Goal: Transaction & Acquisition: Purchase product/service

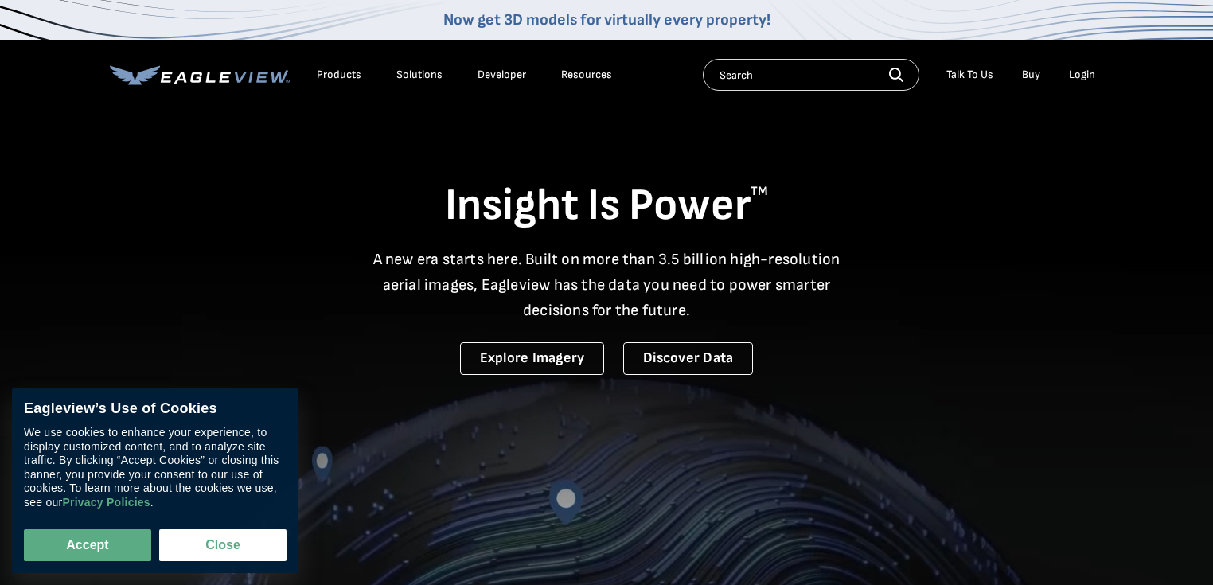
click at [1082, 70] on div "Login" at bounding box center [1082, 75] width 26 height 14
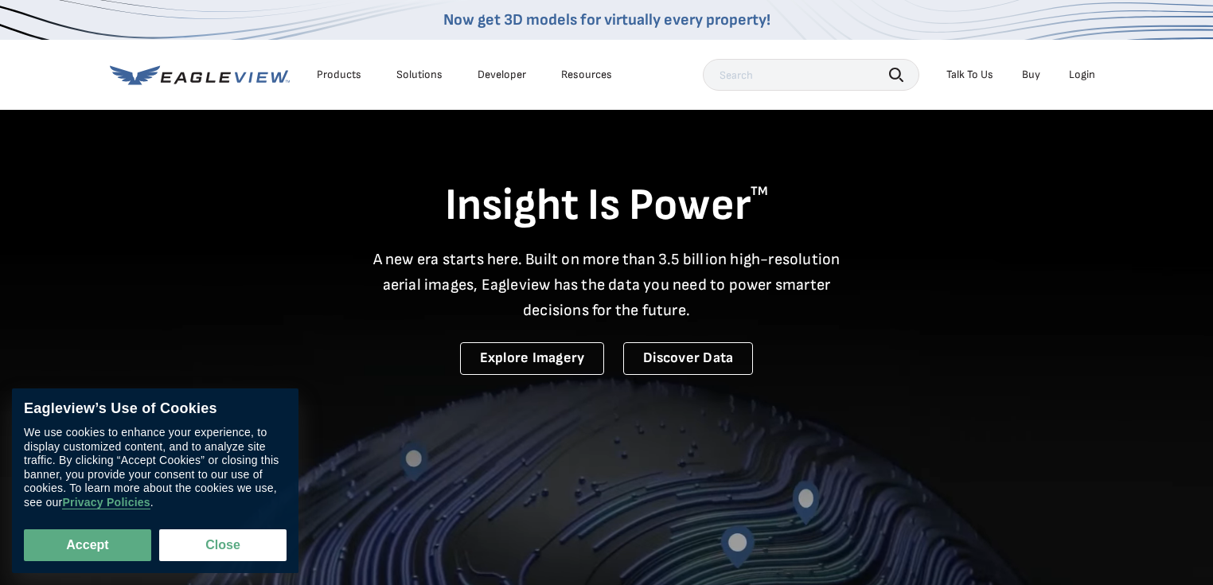
click at [1073, 74] on div "Login" at bounding box center [1082, 75] width 26 height 14
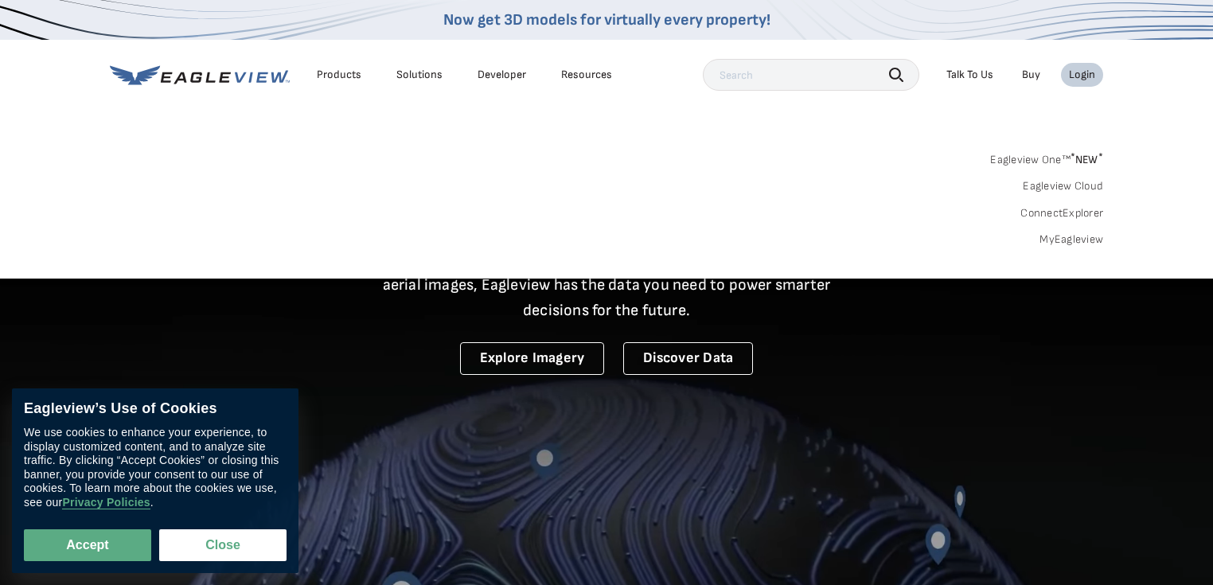
click at [1046, 240] on link "MyEagleview" at bounding box center [1071, 239] width 64 height 14
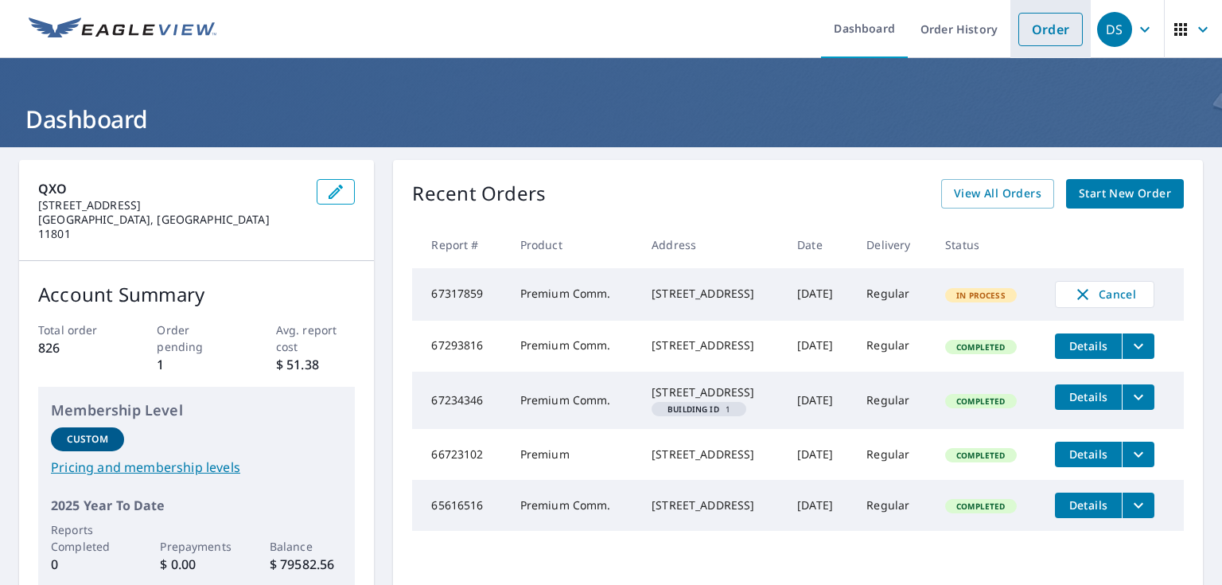
drag, startPoint x: 1030, startPoint y: 35, endPoint x: 1022, endPoint y: 41, distance: 10.4
click at [1031, 35] on link "Order" at bounding box center [1051, 29] width 64 height 33
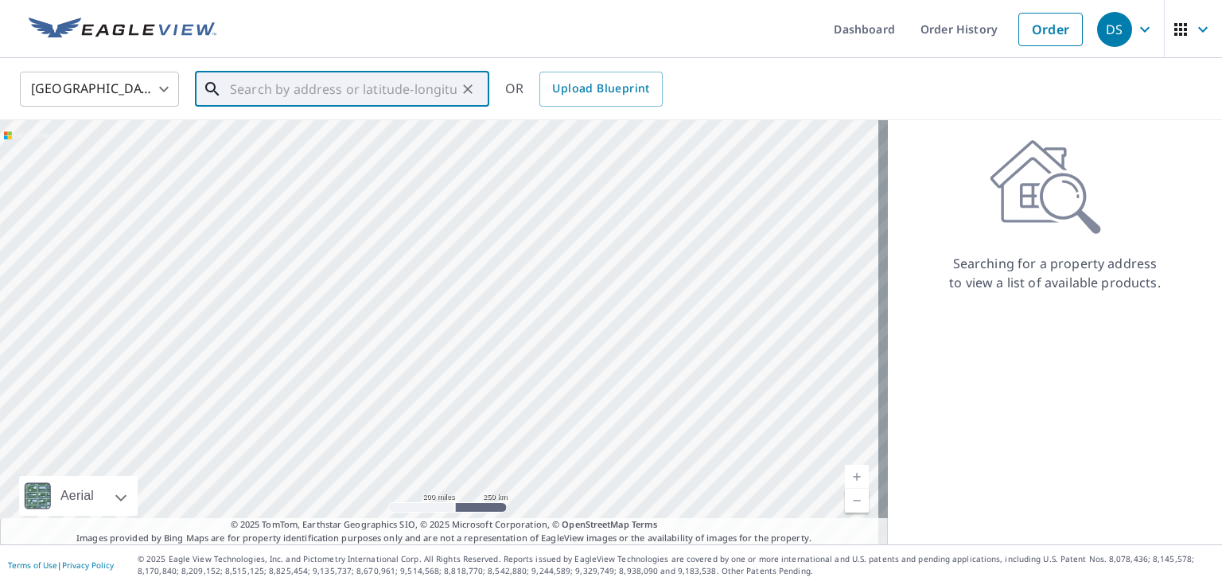
click at [232, 95] on input "text" at bounding box center [343, 89] width 227 height 45
paste input "[STREET_ADDRESS] • Deal, NJ 07723"
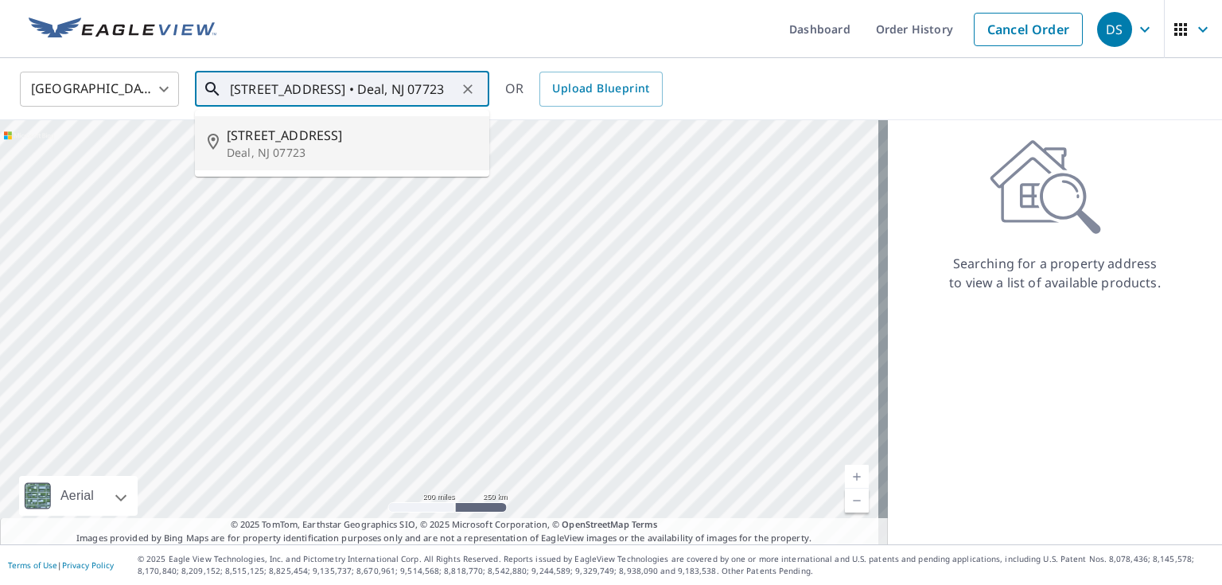
click at [379, 162] on li "[STREET_ADDRESS]" at bounding box center [342, 143] width 294 height 54
type input "[STREET_ADDRESS]"
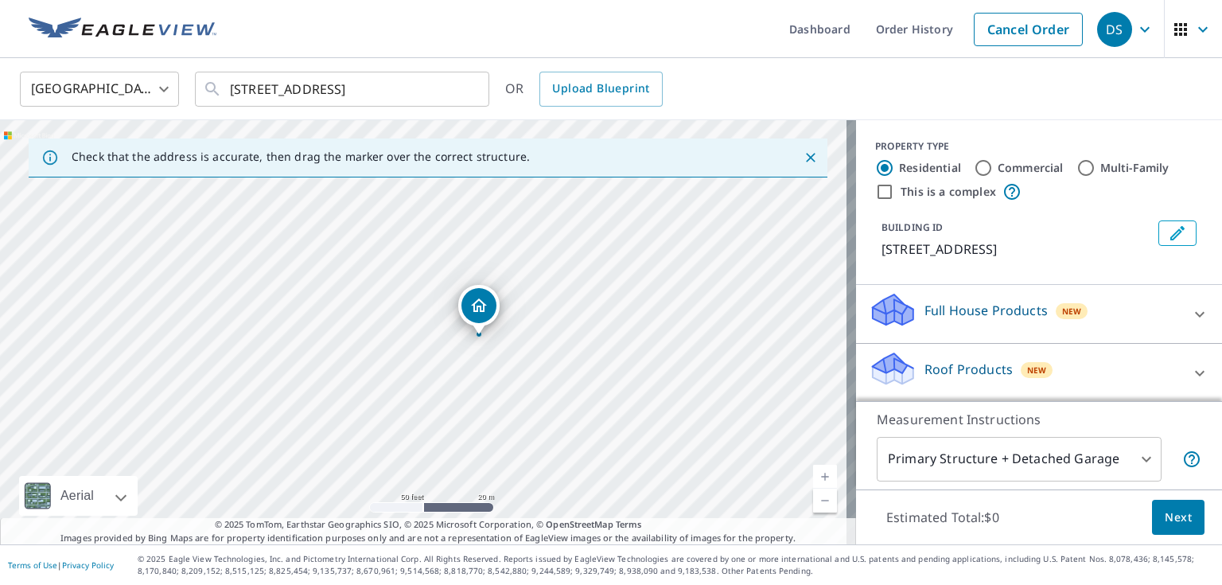
click at [972, 302] on p "Full House Products" at bounding box center [986, 310] width 123 height 19
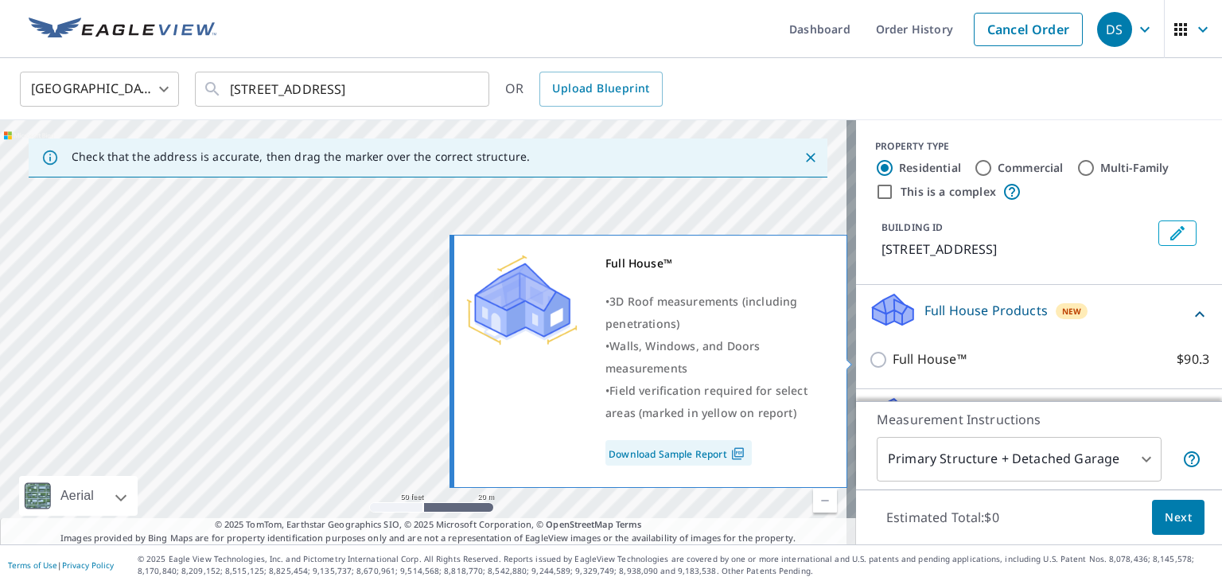
click at [869, 362] on input "Full House™ $90.3" at bounding box center [881, 359] width 24 height 19
checkbox input "true"
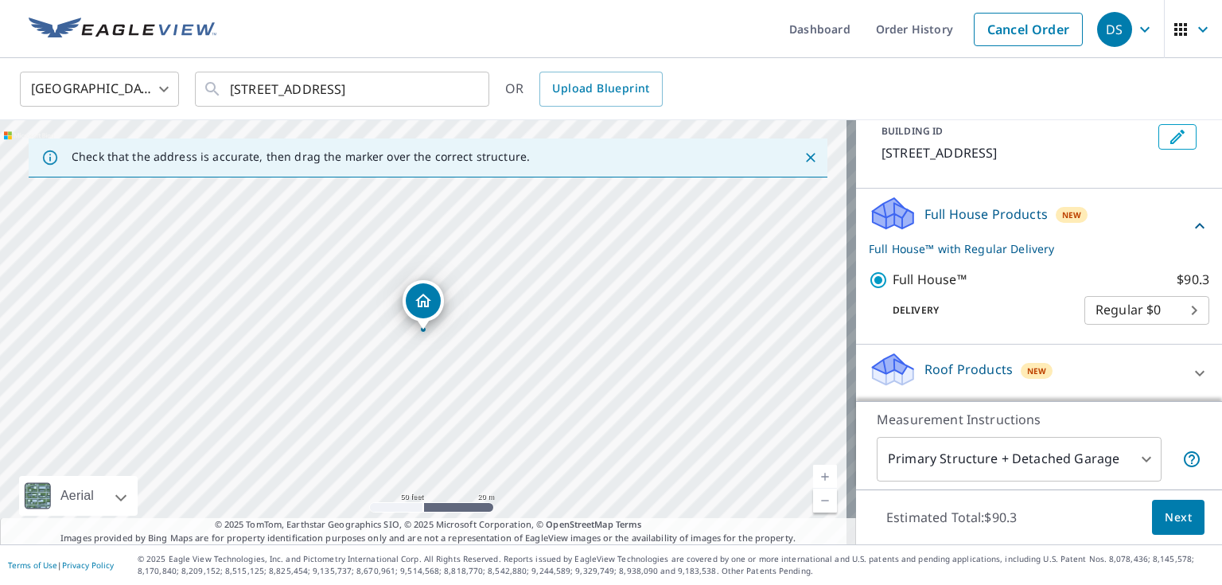
scroll to position [127, 0]
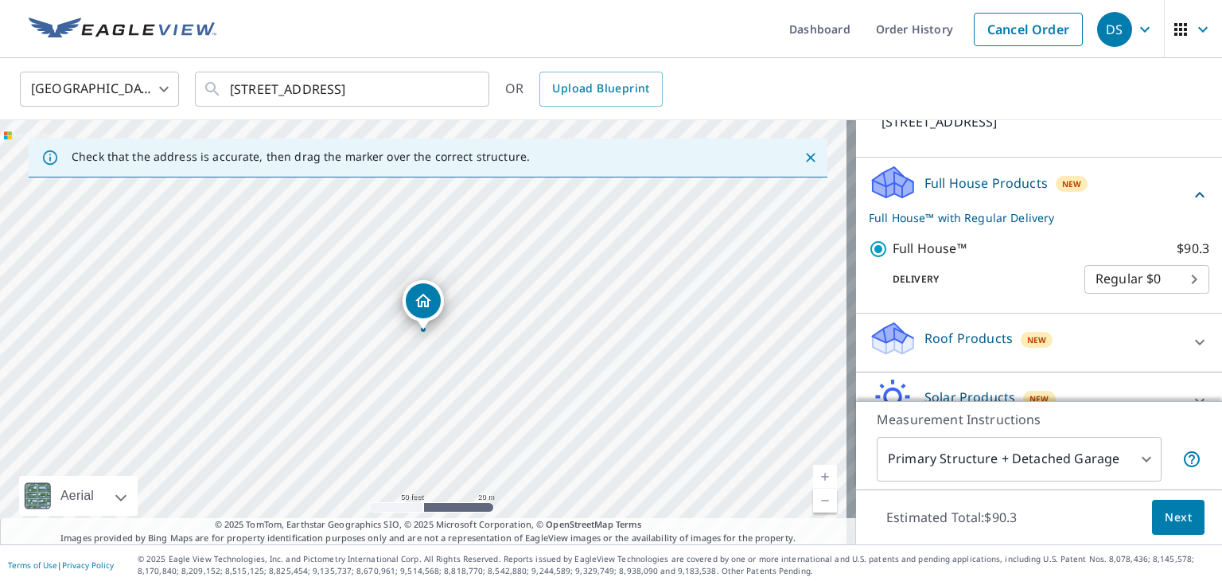
click at [959, 337] on p "Roof Products" at bounding box center [969, 338] width 88 height 19
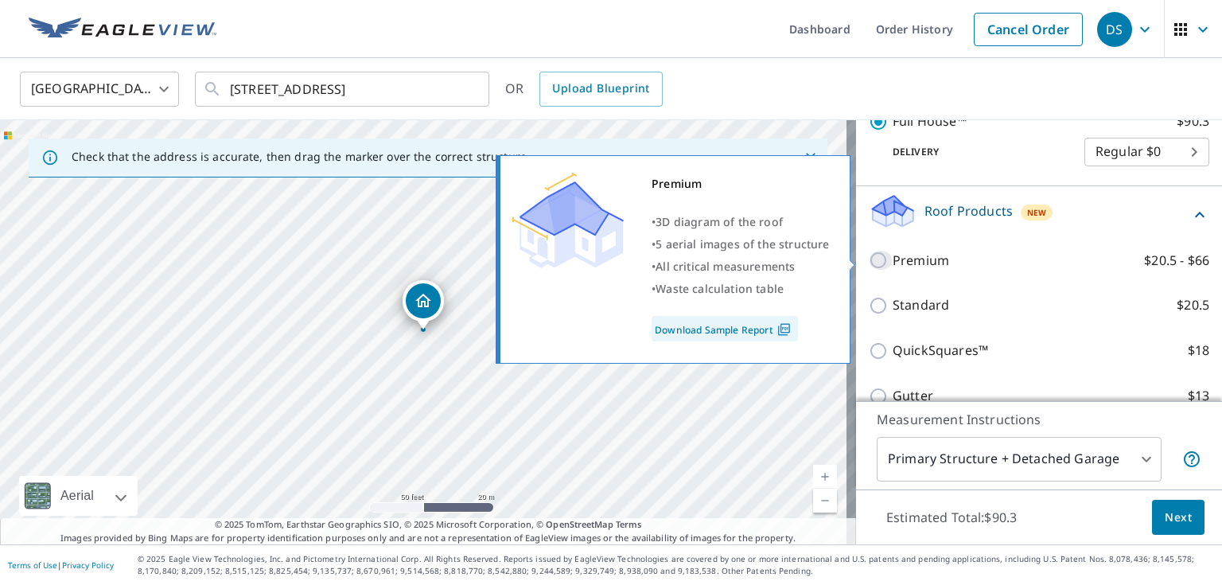
click at [875, 260] on input "Premium $20.5 - $66" at bounding box center [881, 260] width 24 height 19
checkbox input "true"
checkbox input "false"
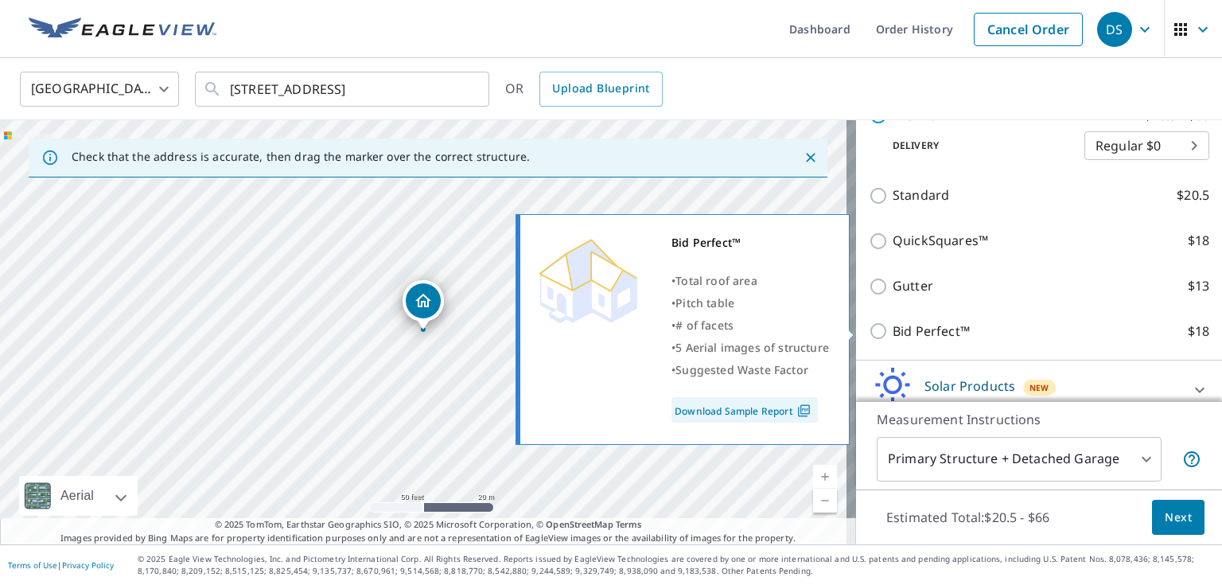
scroll to position [439, 0]
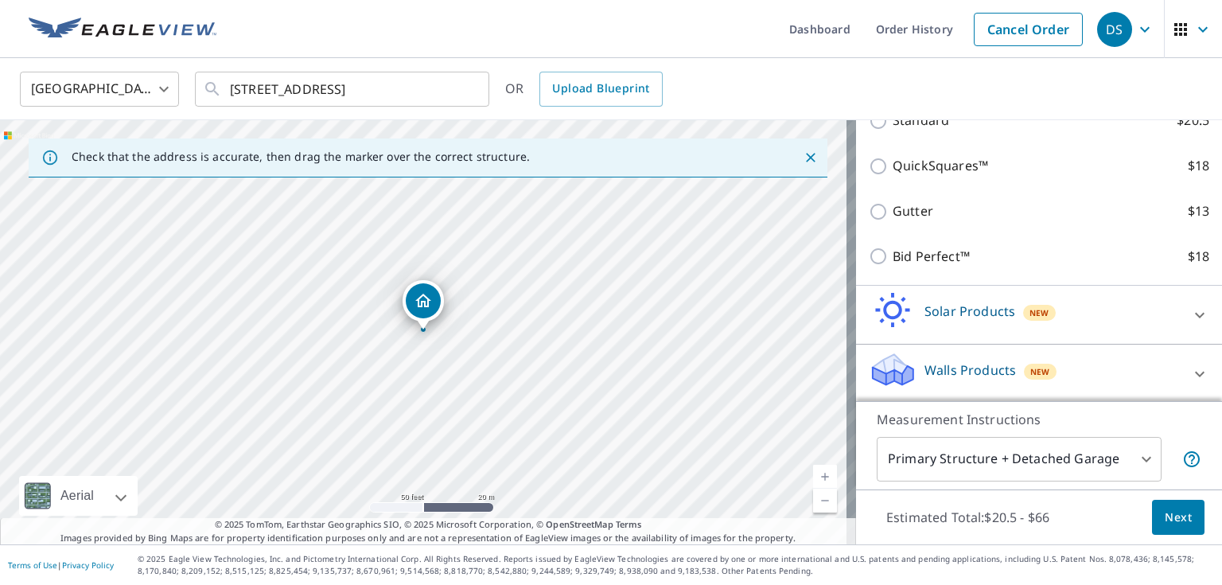
click at [1174, 520] on span "Next" at bounding box center [1178, 518] width 27 height 20
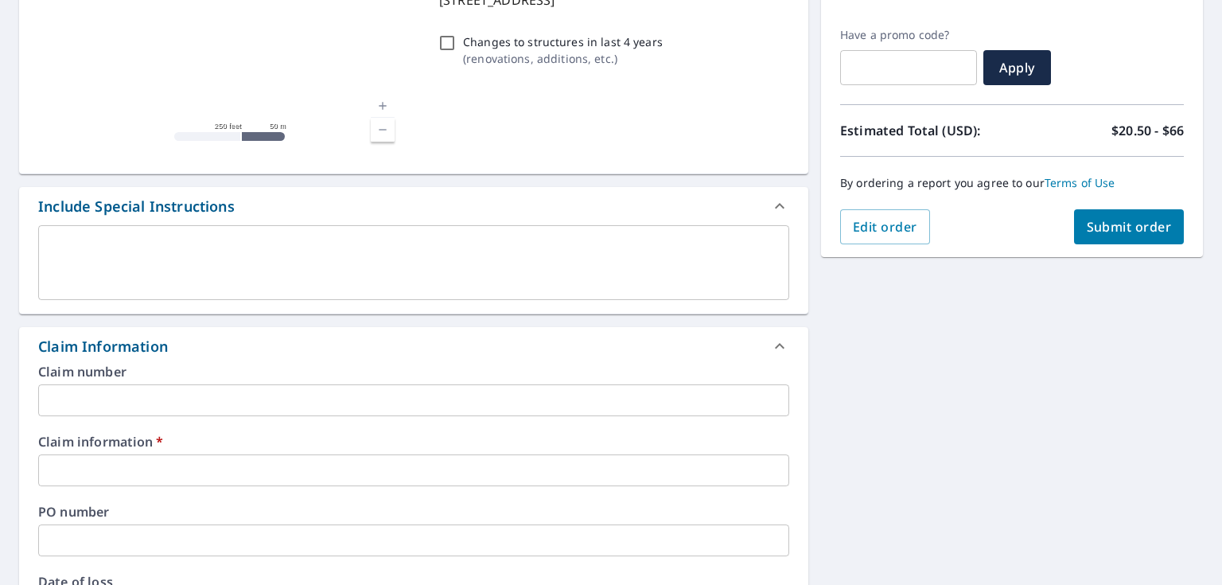
scroll to position [255, 0]
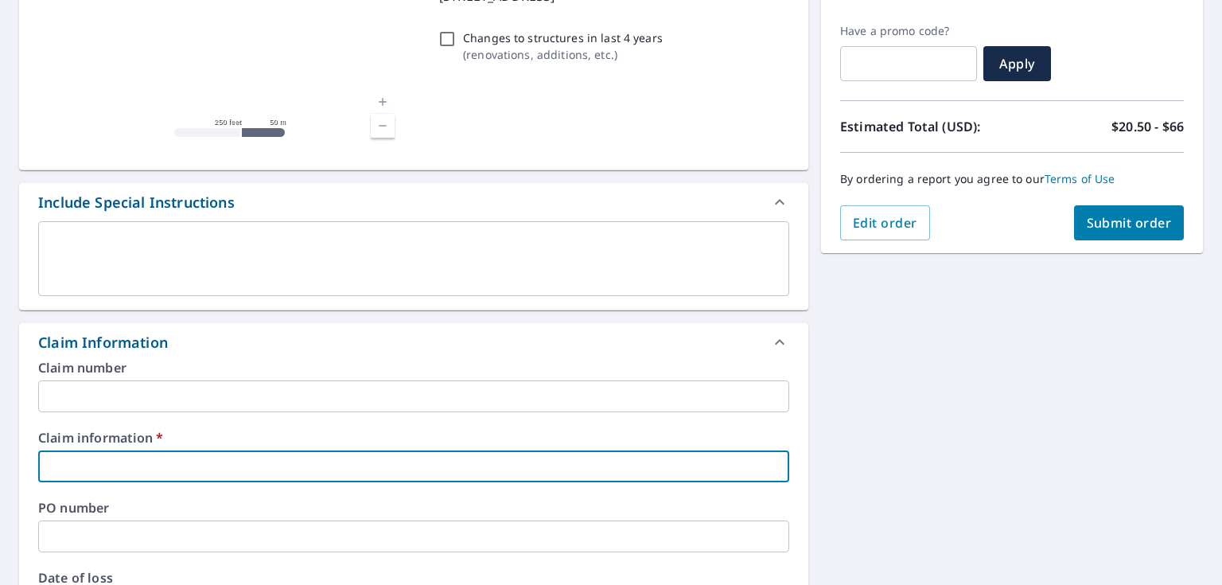
click at [113, 462] on input "text" at bounding box center [413, 466] width 751 height 32
type input "K"
checkbox input "true"
type input "Ke"
checkbox input "true"
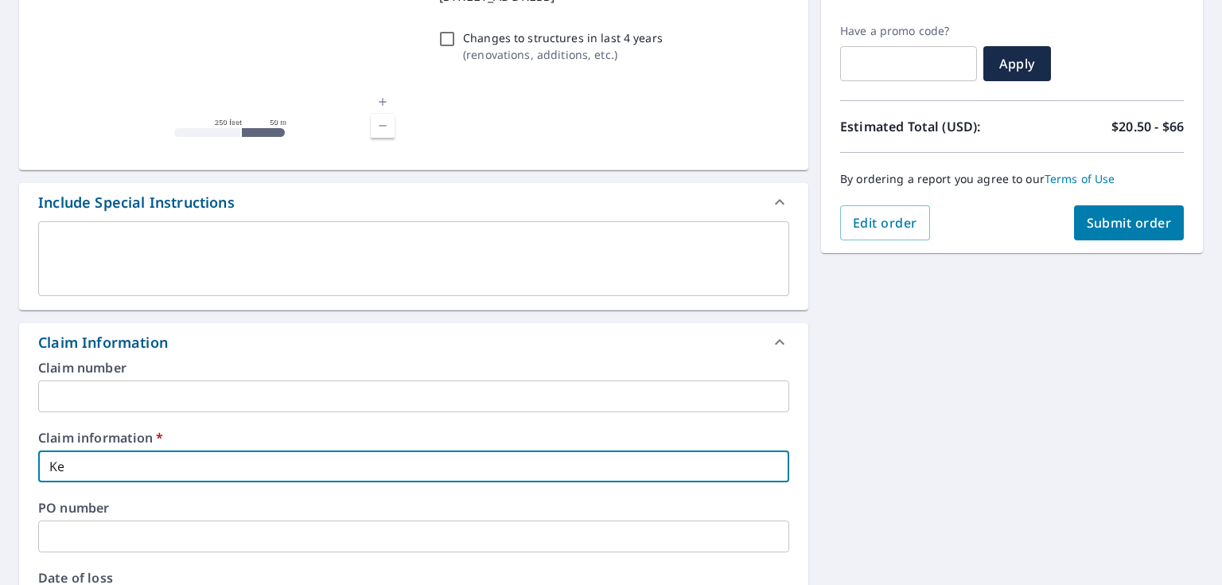
type input "Kel"
checkbox input "true"
type input "Kelt"
checkbox input "true"
type input "Kelte"
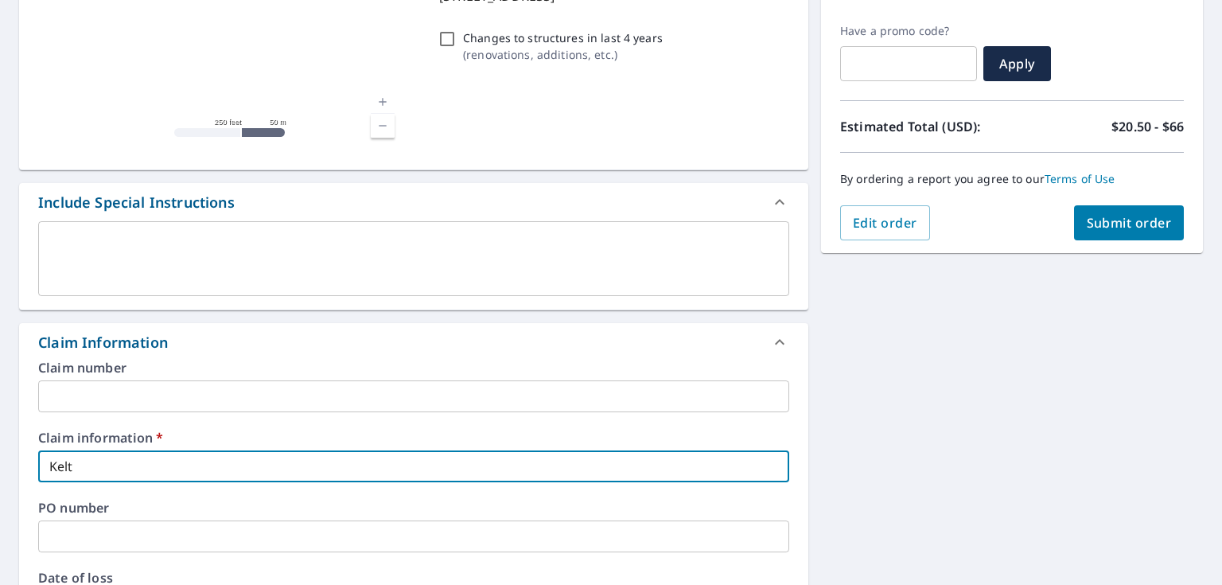
checkbox input "true"
type input "Keltec"
checkbox input "true"
type input "Keltech"
checkbox input "true"
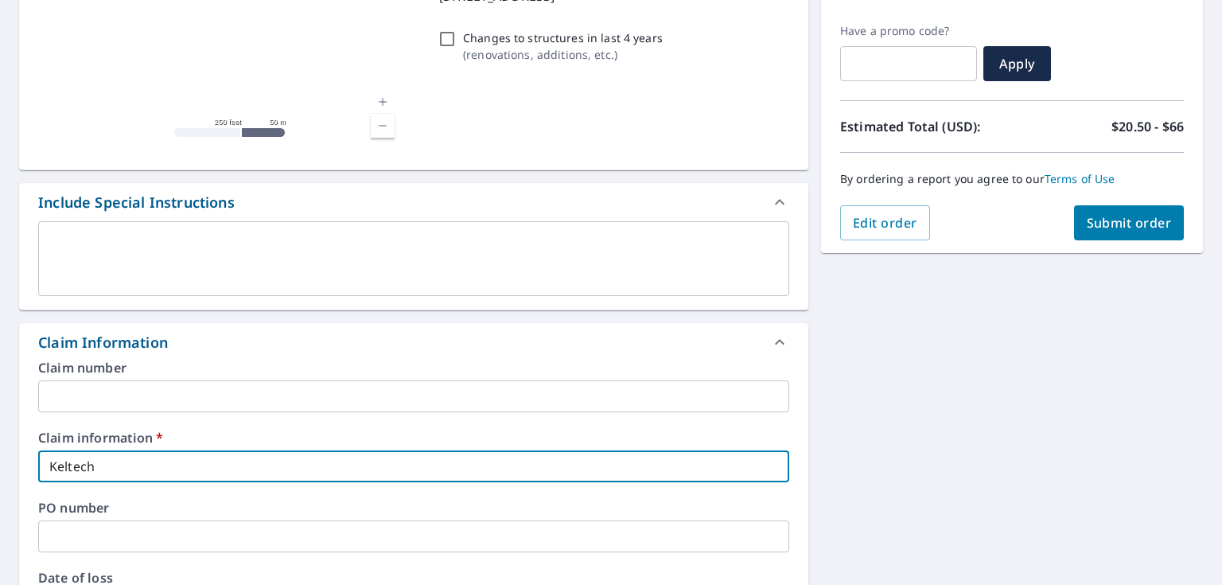
type input "Keltech"
click at [1107, 220] on span "Submit order" at bounding box center [1129, 223] width 85 height 18
checkbox input "true"
